Goal: Task Accomplishment & Management: Manage account settings

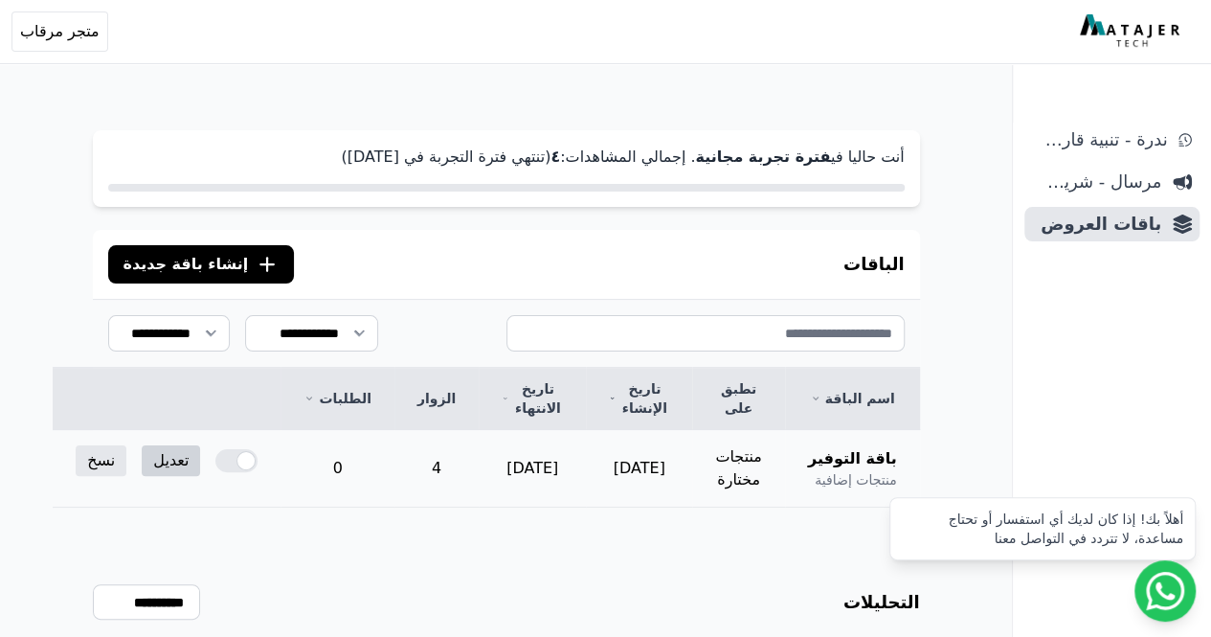
click at [181, 460] on link "تعديل" at bounding box center [171, 460] width 58 height 31
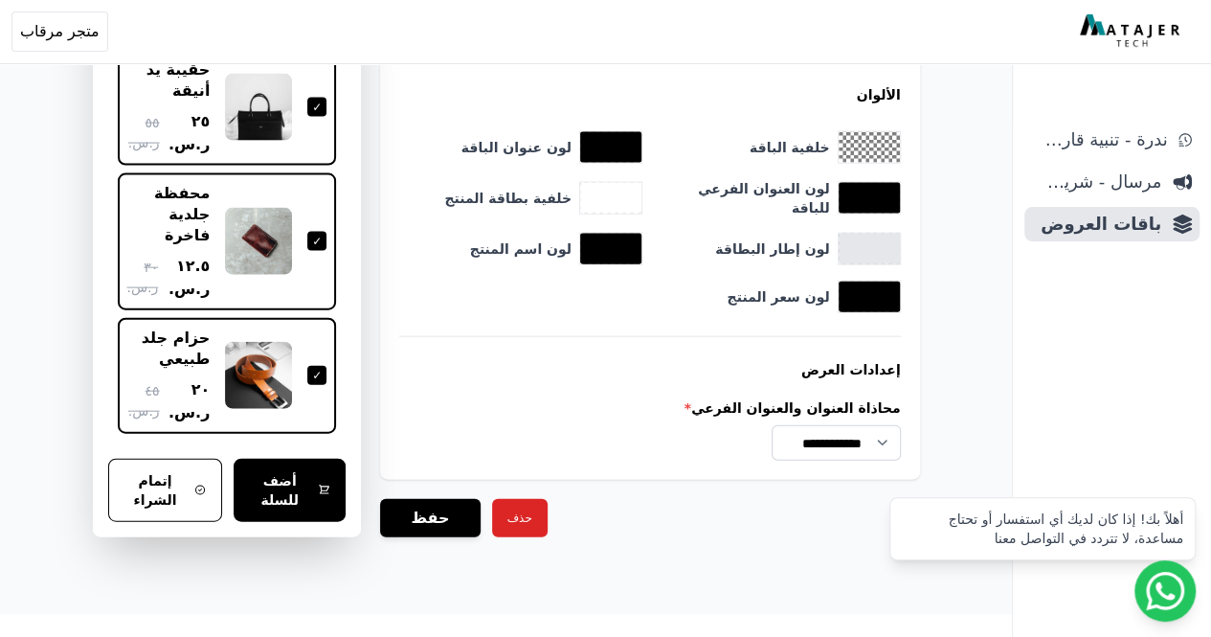
scroll to position [2015, 0]
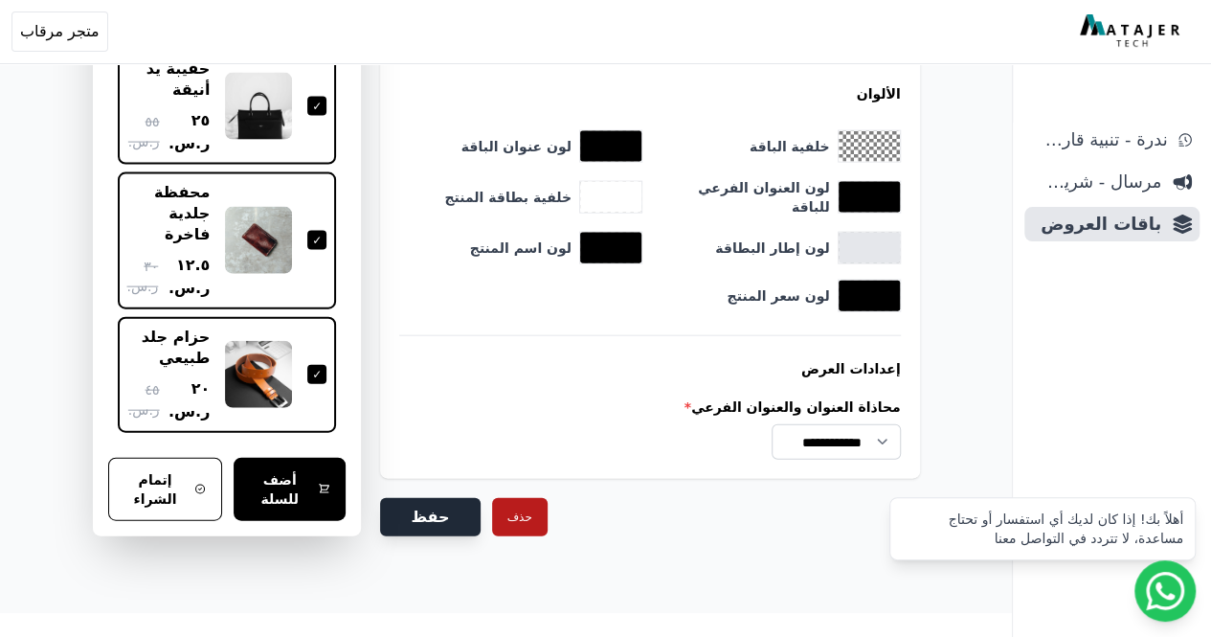
click at [460, 501] on button "حفظ" at bounding box center [430, 517] width 100 height 38
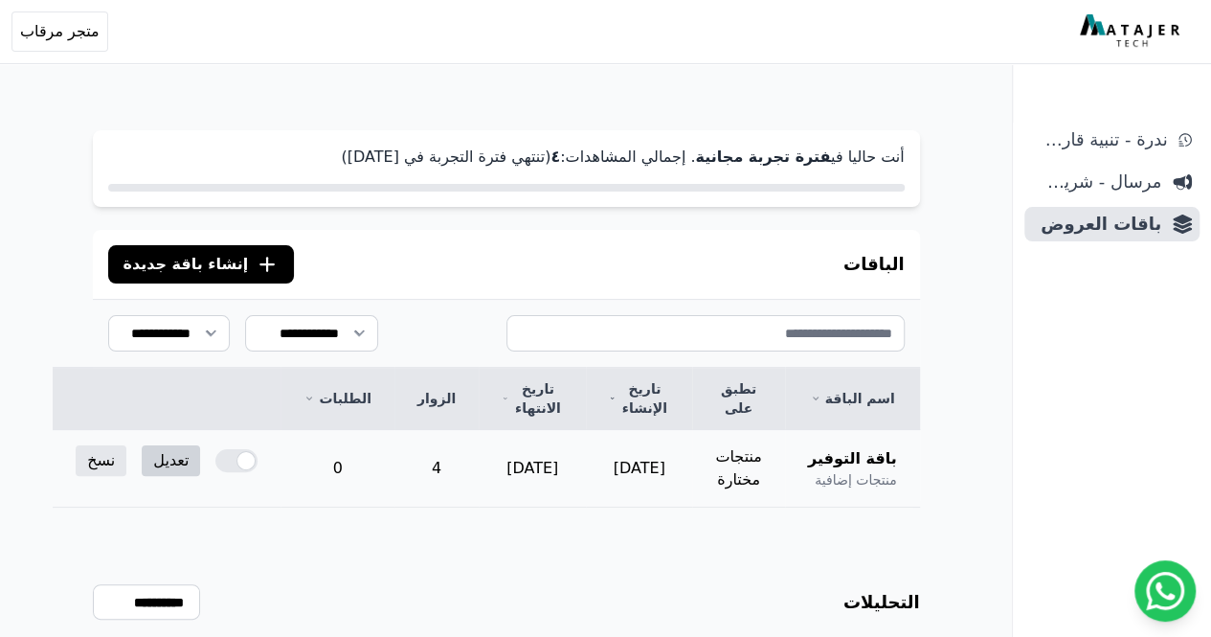
click at [195, 461] on link "تعديل" at bounding box center [171, 460] width 58 height 31
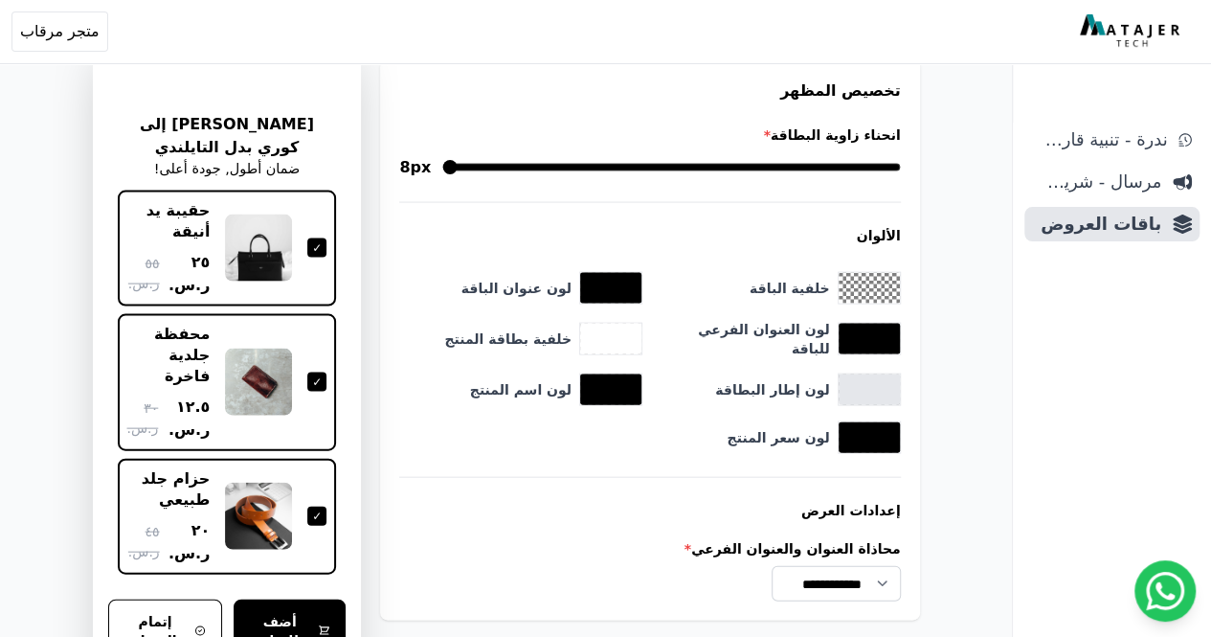
scroll to position [2015, 0]
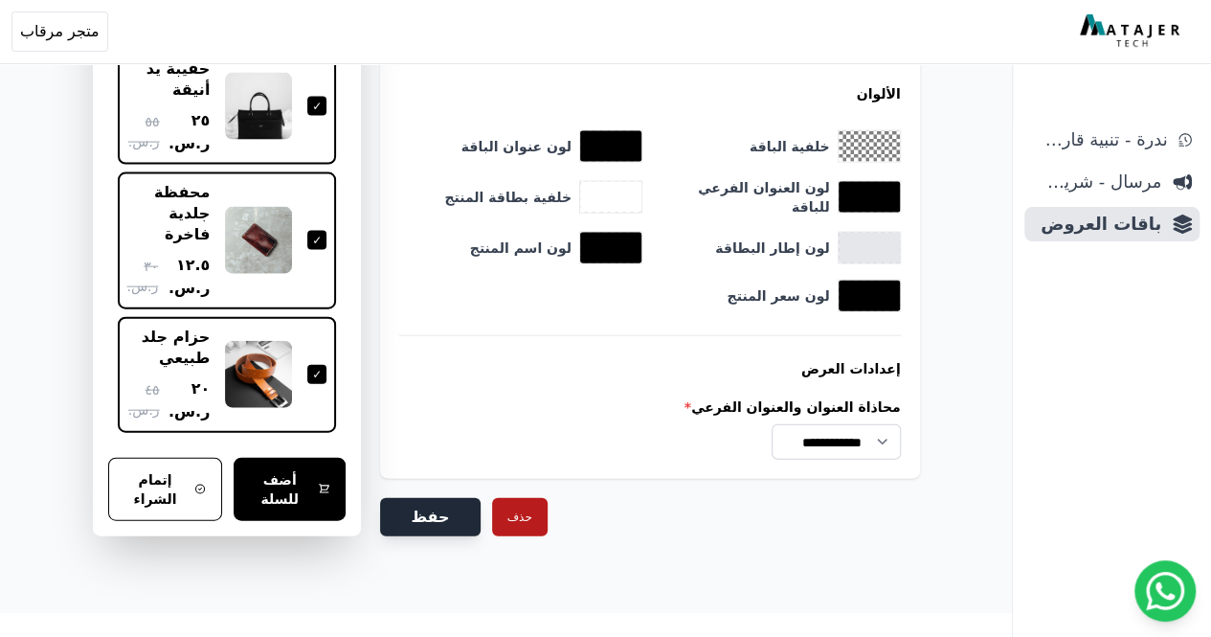
click at [430, 508] on button "حفظ" at bounding box center [430, 517] width 100 height 38
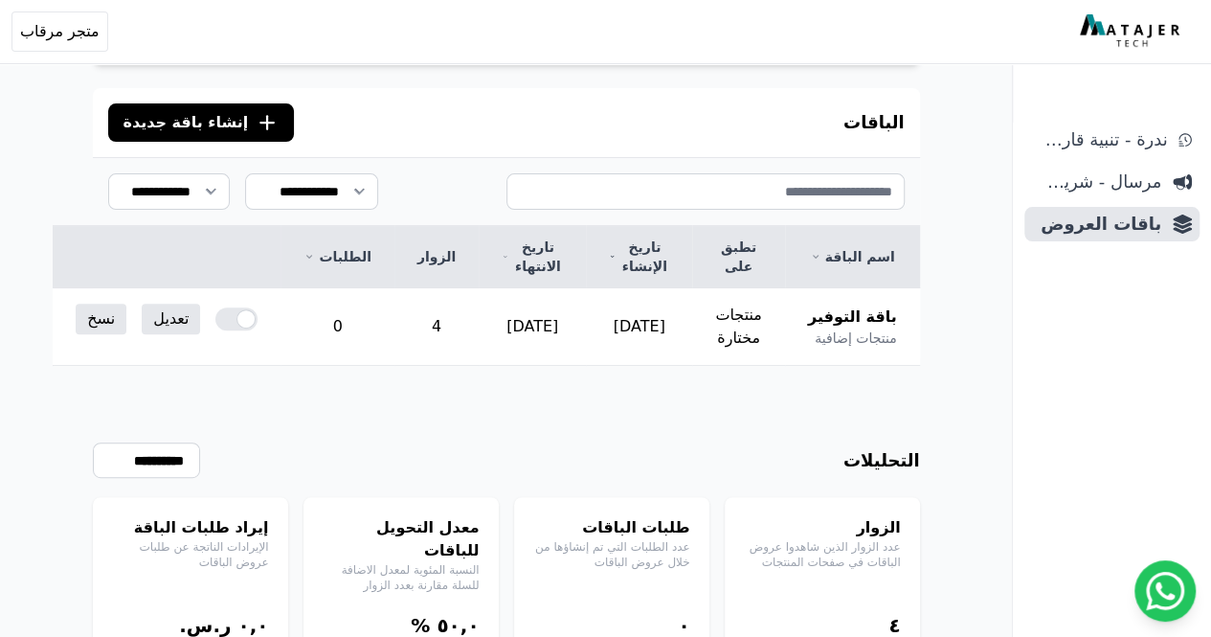
scroll to position [249, 0]
